Goal: Check status: Check status

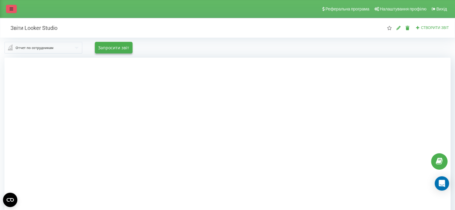
click at [13, 8] on link at bounding box center [11, 9] width 11 height 8
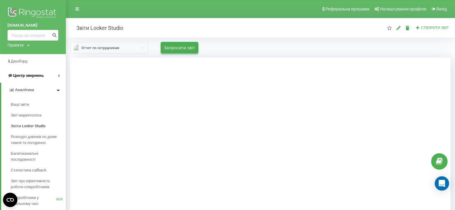
click at [33, 77] on span "Центр звернень" at bounding box center [28, 75] width 30 height 4
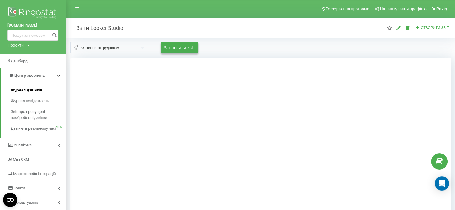
click at [28, 91] on span "Журнал дзвінків" at bounding box center [27, 90] width 32 height 6
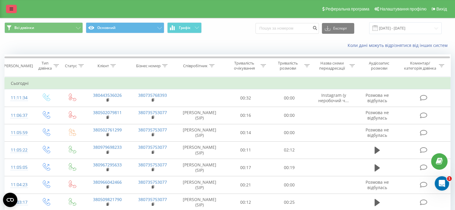
click at [12, 5] on link at bounding box center [11, 9] width 11 height 8
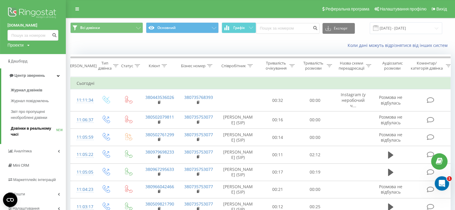
click at [36, 130] on span "Дзвінки в реальному часі" at bounding box center [33, 132] width 45 height 12
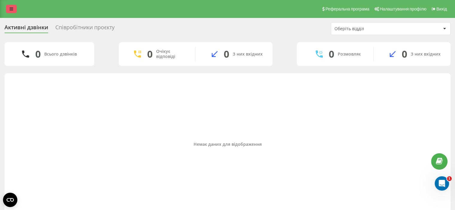
click at [13, 6] on link at bounding box center [11, 9] width 11 height 8
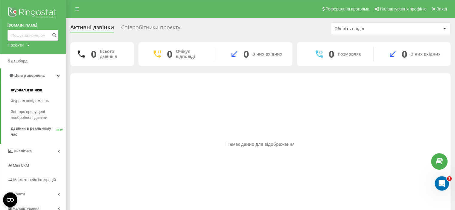
click at [23, 88] on span "Журнал дзвінків" at bounding box center [27, 90] width 32 height 6
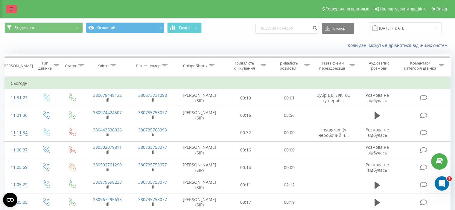
click at [7, 8] on link at bounding box center [11, 9] width 11 height 8
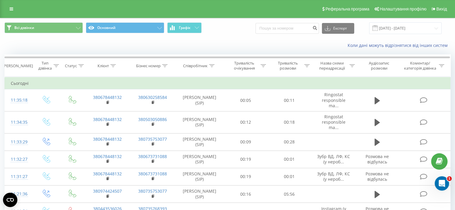
click at [198, 39] on div "Коли дані можуть відрізнятися вiд інших систем" at bounding box center [227, 45] width 454 height 14
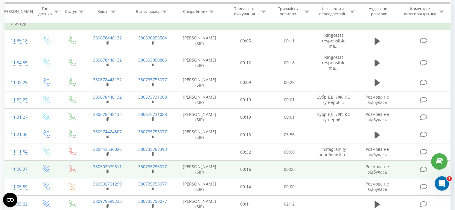
scroll to position [60, 0]
